Goal: Task Accomplishment & Management: Complete application form

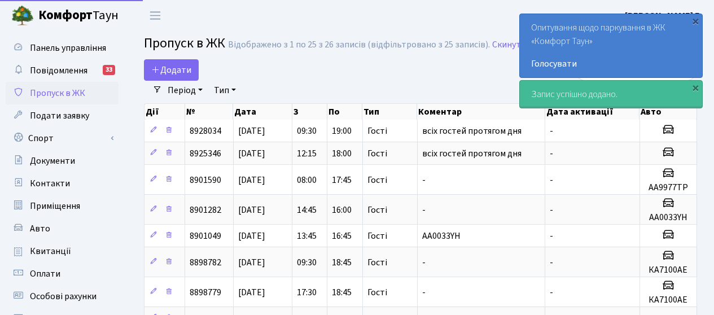
select select "25"
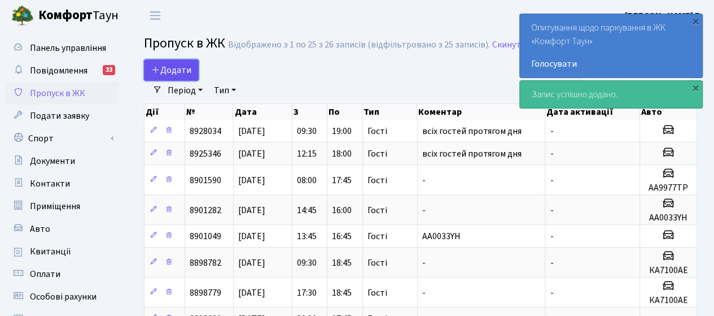
click at [168, 69] on span "Додати" at bounding box center [171, 70] width 40 height 12
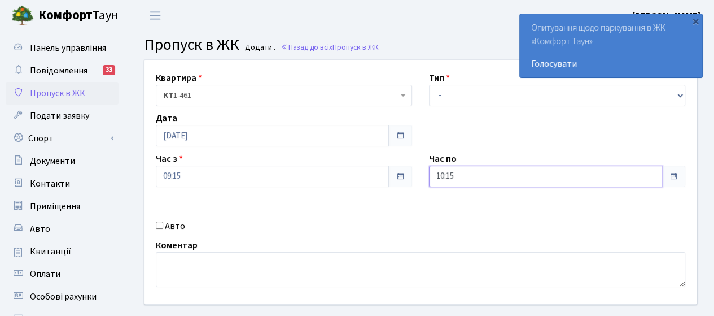
click at [502, 179] on input "10:15" at bounding box center [545, 175] width 233 height 21
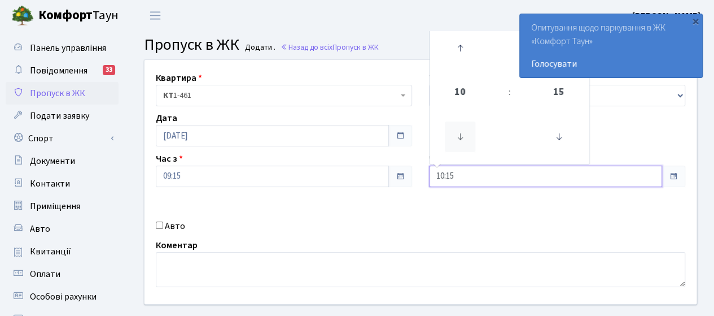
click at [460, 138] on icon at bounding box center [460, 136] width 30 height 30
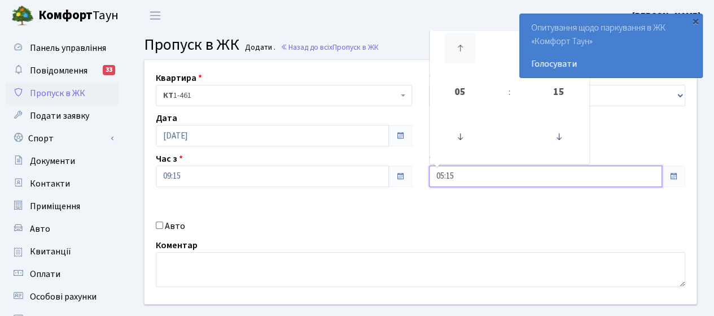
click at [460, 50] on icon at bounding box center [460, 48] width 30 height 30
click at [461, 50] on icon at bounding box center [460, 48] width 30 height 30
click at [461, 49] on icon at bounding box center [460, 48] width 30 height 30
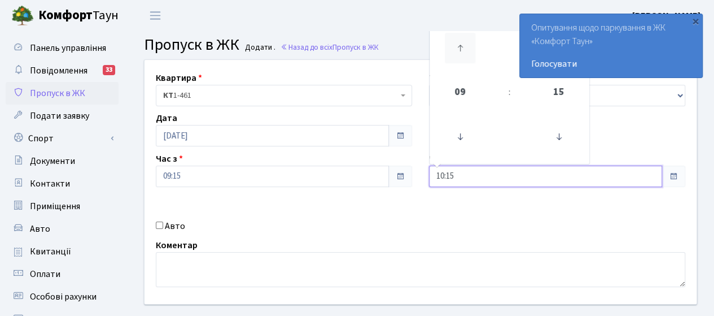
click at [461, 49] on icon at bounding box center [460, 48] width 30 height 30
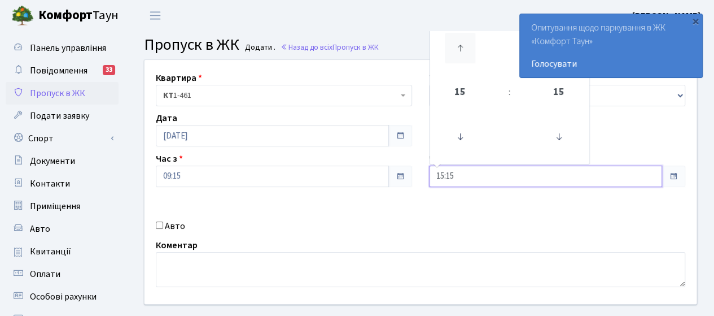
click at [461, 49] on icon at bounding box center [460, 48] width 30 height 30
click at [455, 136] on icon at bounding box center [460, 136] width 30 height 30
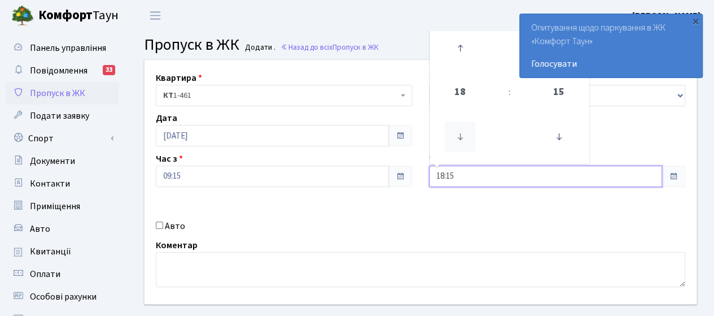
click at [455, 134] on icon at bounding box center [460, 136] width 30 height 30
click at [455, 132] on icon at bounding box center [460, 136] width 30 height 30
click at [460, 56] on icon at bounding box center [460, 48] width 30 height 30
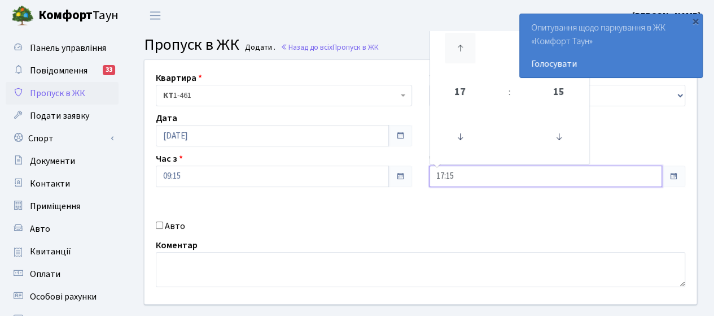
click at [460, 56] on icon at bounding box center [460, 48] width 30 height 30
type input "18:15"
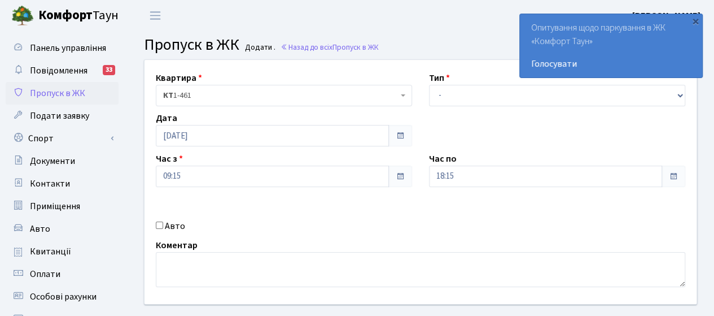
click at [326, 226] on div "Авто" at bounding box center [283, 226] width 273 height 14
click at [160, 228] on input "Авто" at bounding box center [159, 224] width 7 height 7
click at [159, 223] on input "Авто" at bounding box center [159, 224] width 7 height 7
checkbox input "false"
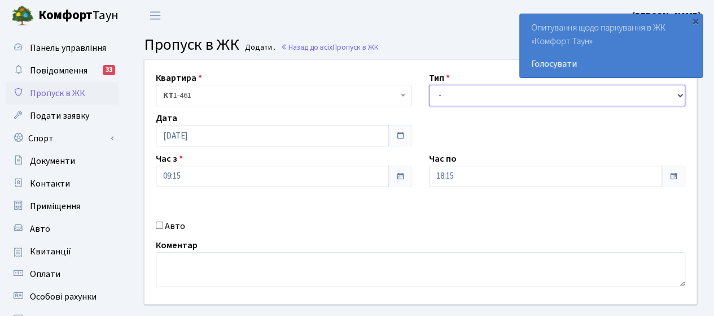
click at [454, 97] on select "- Доставка Таксі Гості Сервіс" at bounding box center [557, 95] width 256 height 21
select select "3"
click at [429, 85] on select "- Доставка Таксі Гості Сервіс" at bounding box center [557, 95] width 256 height 21
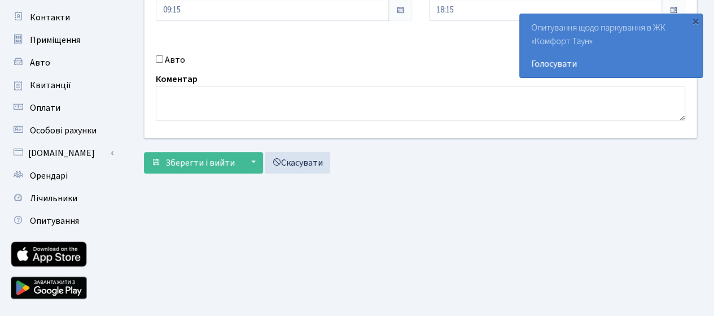
scroll to position [169, 0]
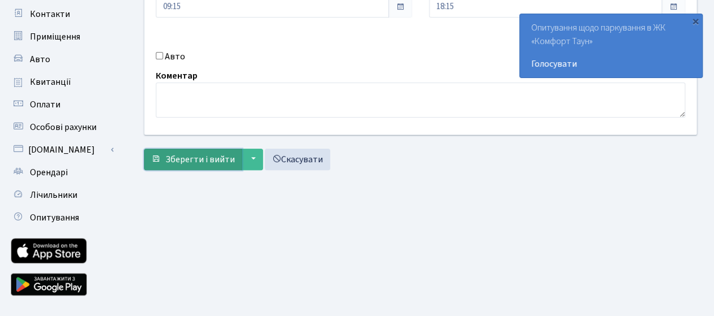
click at [172, 153] on span "Зберегти і вийти" at bounding box center [199, 159] width 69 height 12
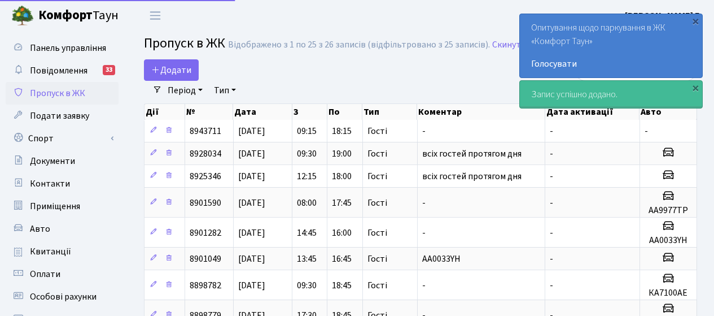
select select "25"
